Goal: Navigation & Orientation: Find specific page/section

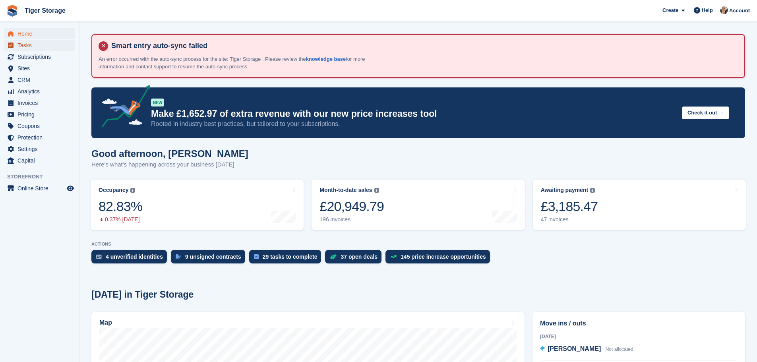
click at [42, 43] on span "Tasks" at bounding box center [41, 45] width 48 height 11
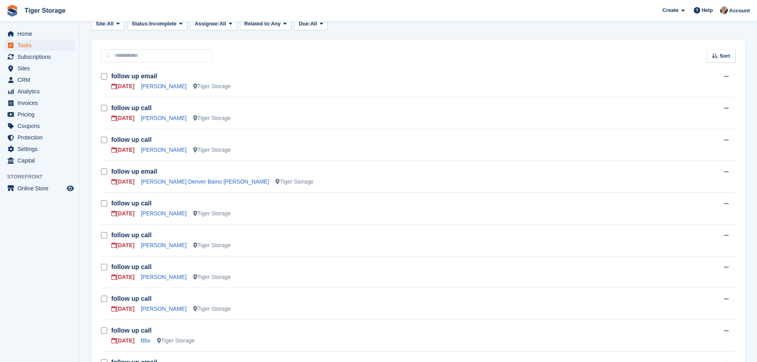
scroll to position [139, 0]
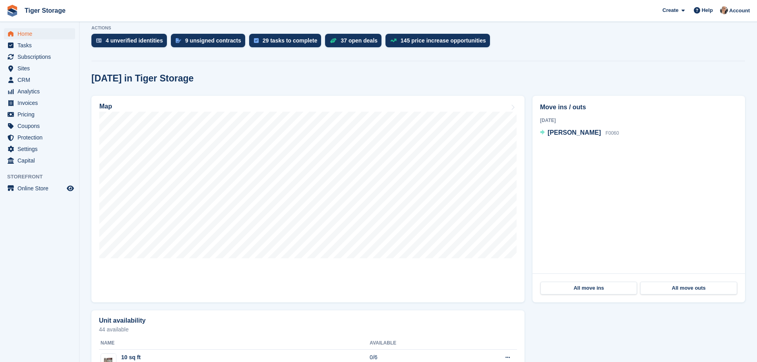
scroll to position [238, 0]
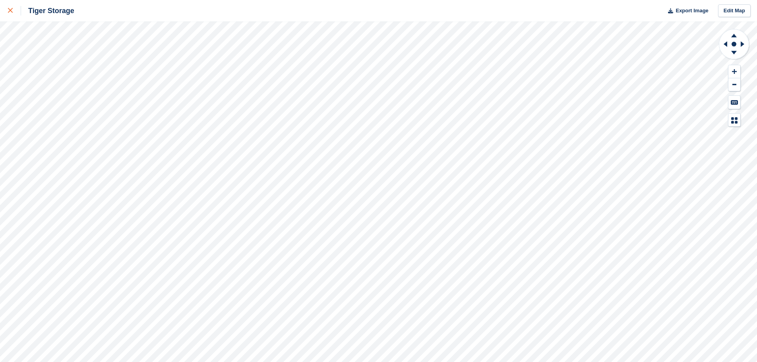
click at [13, 14] on div at bounding box center [14, 11] width 13 height 10
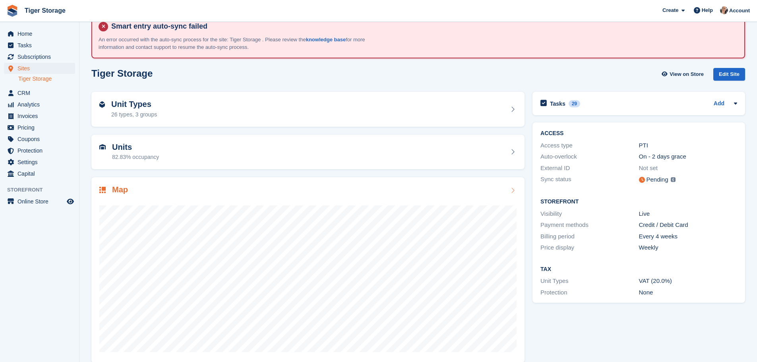
scroll to position [30, 0]
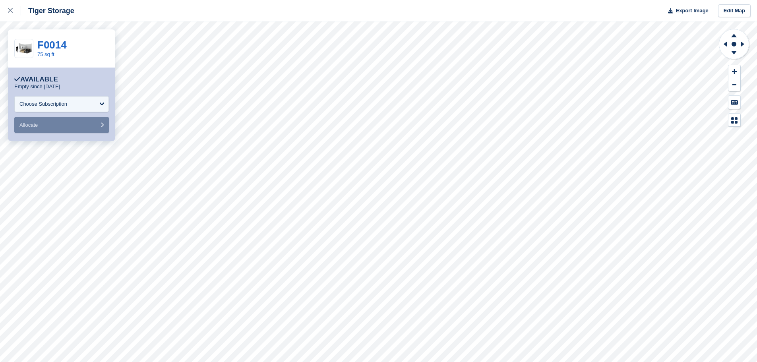
click at [48, 35] on div "F0014 75 sq ft" at bounding box center [61, 48] width 107 height 38
click at [48, 47] on link "F0014" at bounding box center [51, 45] width 29 height 12
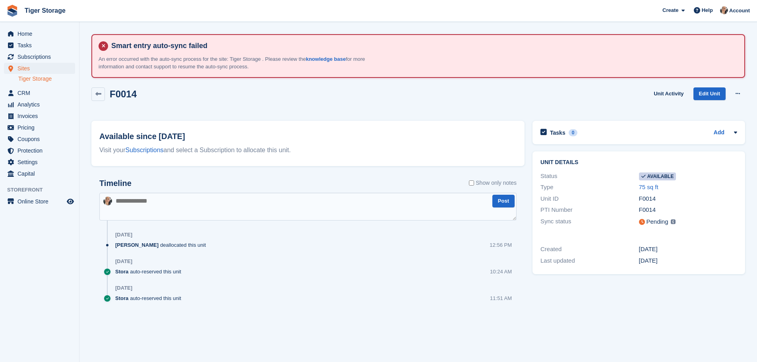
click at [627, 92] on div "F0014 Unit Activity Edit Unit Make unavailable Delete unit" at bounding box center [418, 98] width 654 height 23
click at [651, 106] on div "F0014 Unit Activity Edit Unit Make unavailable Delete unit" at bounding box center [418, 98] width 654 height 23
click at [49, 39] on span "Home" at bounding box center [41, 33] width 48 height 11
